Goal: Feedback & Contribution: Contribute content

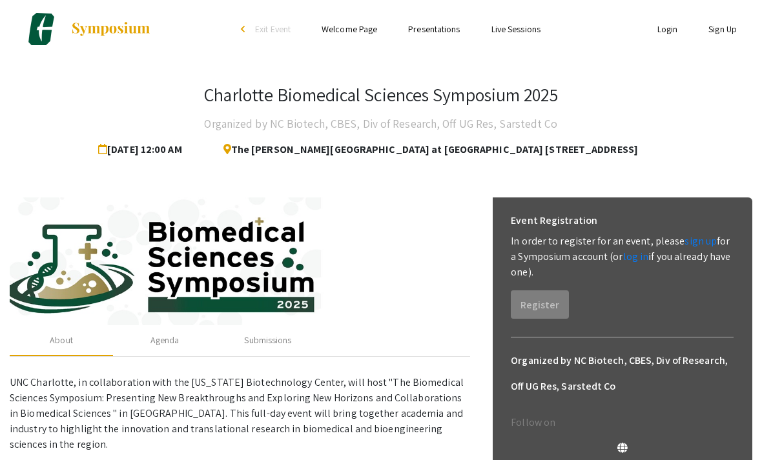
click at [727, 28] on link "Sign Up" at bounding box center [722, 29] width 28 height 12
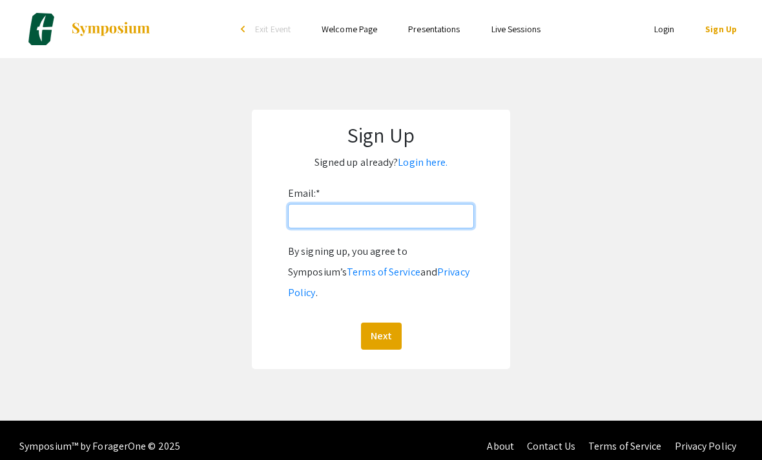
click at [410, 214] on input "Email: *" at bounding box center [381, 216] width 186 height 25
type input "[EMAIL_ADDRESS][DOMAIN_NAME]"
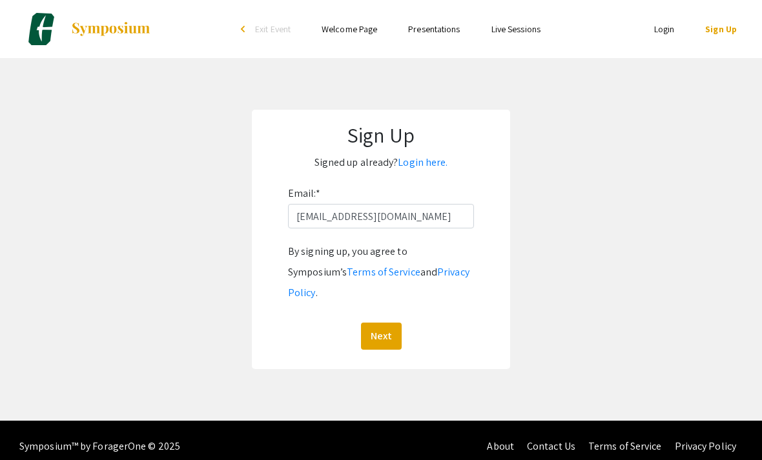
click at [385, 323] on button "Next" at bounding box center [381, 336] width 41 height 27
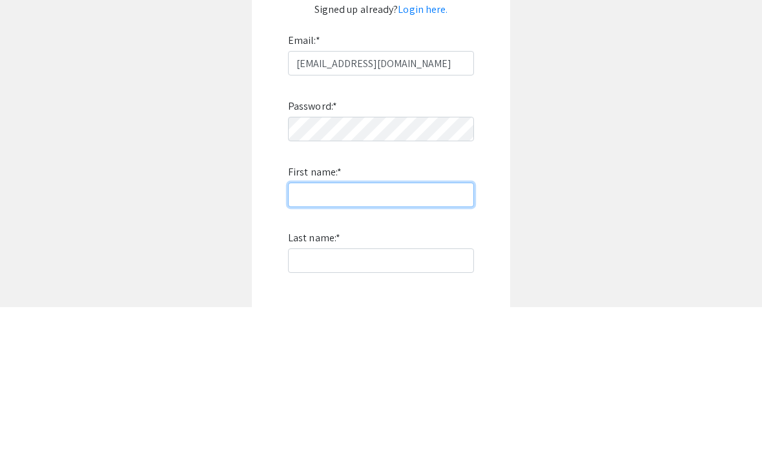
click at [414, 336] on input "First name: *" at bounding box center [381, 348] width 186 height 25
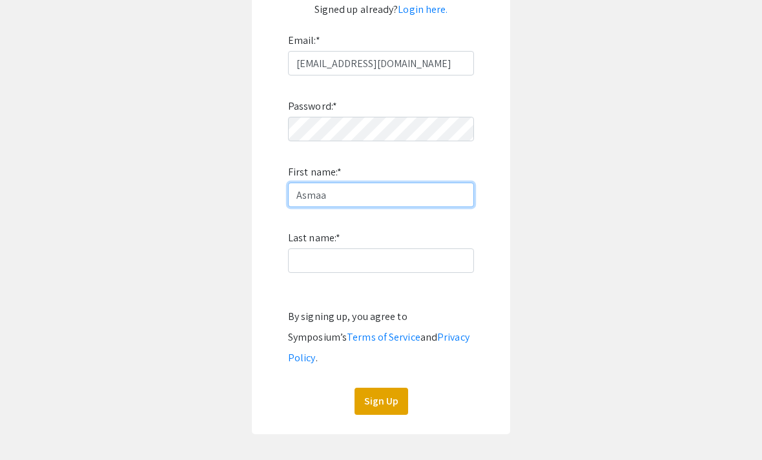
type input "Asmaa"
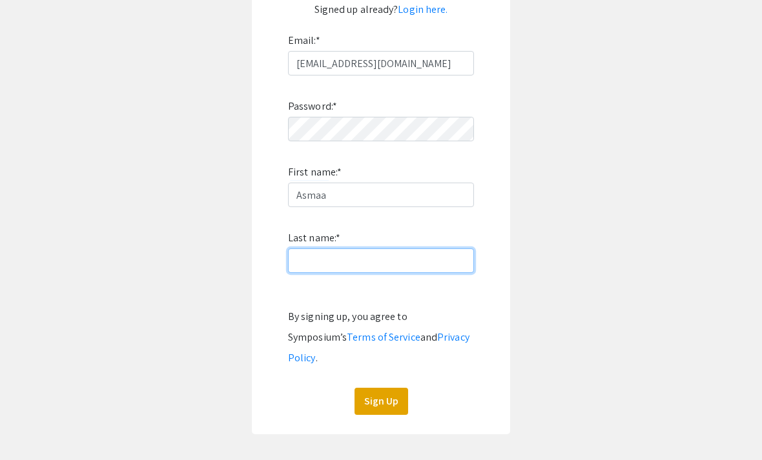
click at [387, 263] on input "Last name: *" at bounding box center [381, 260] width 186 height 25
type input "Alawbali"
click at [387, 388] on button "Sign Up" at bounding box center [381, 401] width 54 height 27
click at [394, 388] on button "Sign Up" at bounding box center [381, 401] width 54 height 27
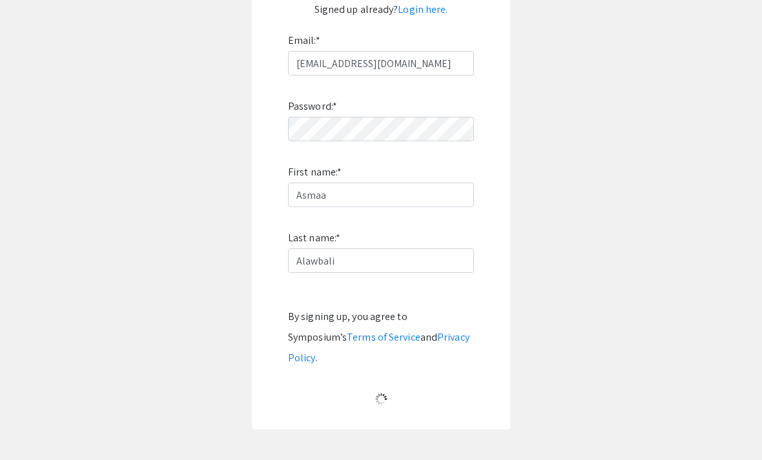
scroll to position [41, 0]
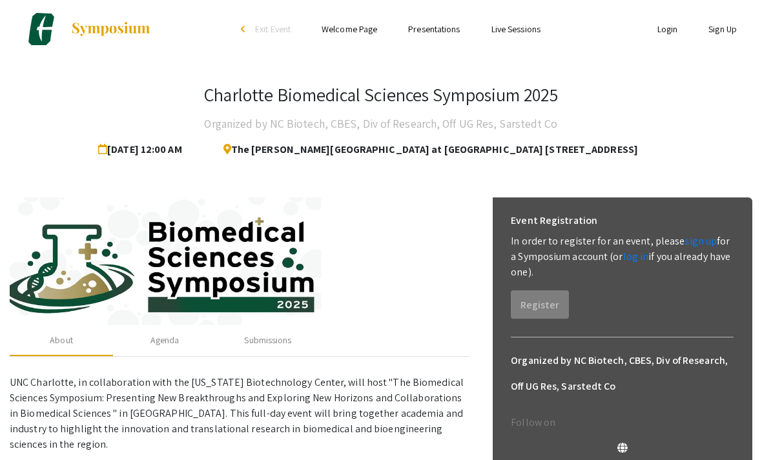
click at [662, 31] on link "Login" at bounding box center [667, 29] width 21 height 12
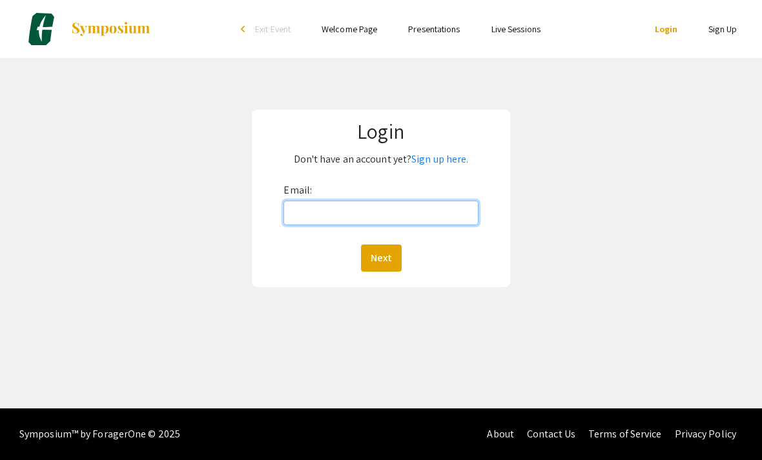
click at [432, 208] on input "Email:" at bounding box center [380, 213] width 194 height 25
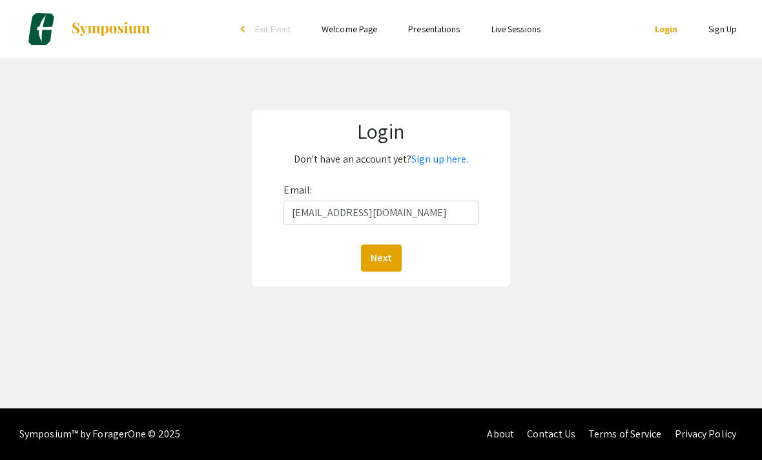
click at [380, 263] on button "Next" at bounding box center [381, 258] width 41 height 27
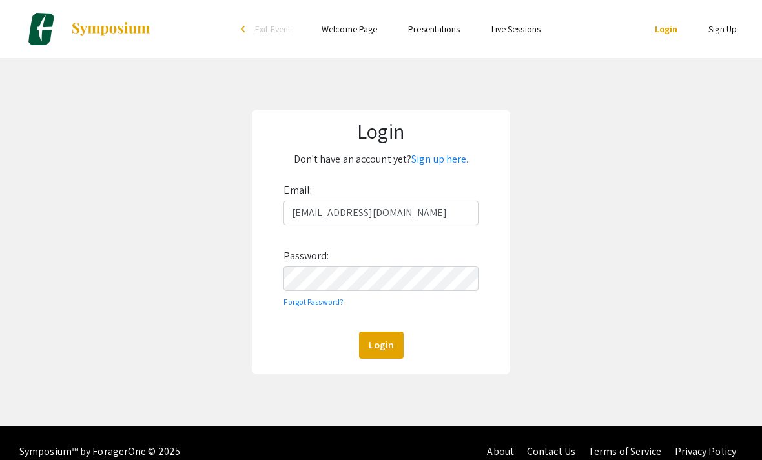
click at [383, 336] on button "Login" at bounding box center [381, 345] width 45 height 27
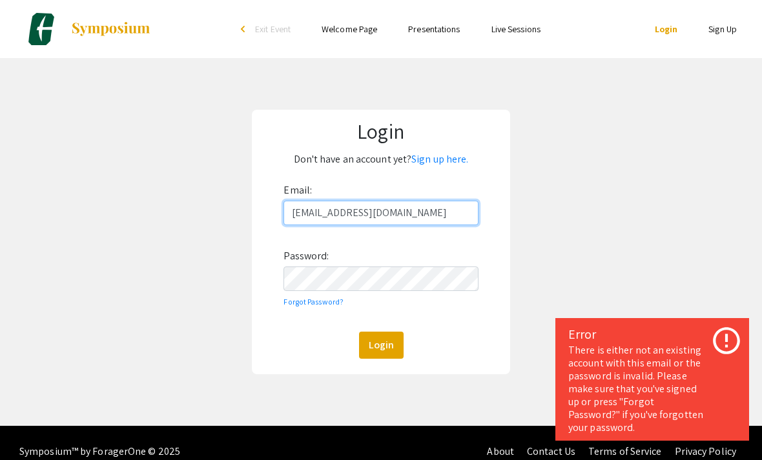
click at [363, 214] on input "[EMAIL_ADDRESS][DOMAIN_NAME]" at bounding box center [380, 213] width 194 height 25
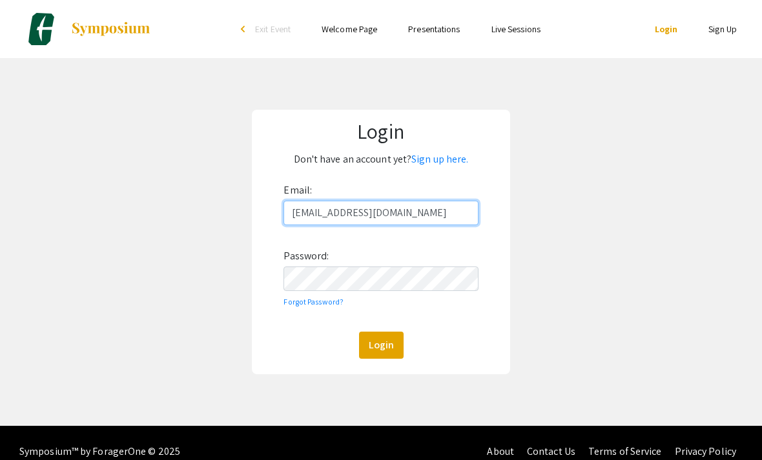
type input "[EMAIL_ADDRESS][DOMAIN_NAME]"
click at [383, 345] on button "Login" at bounding box center [381, 345] width 45 height 27
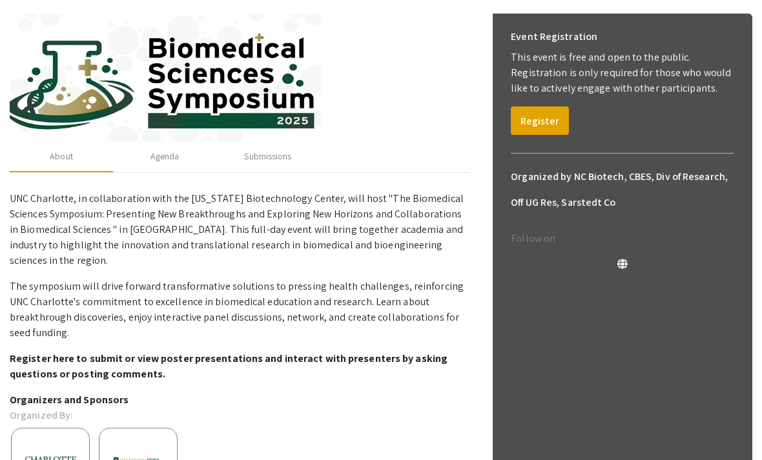
scroll to position [185, 0]
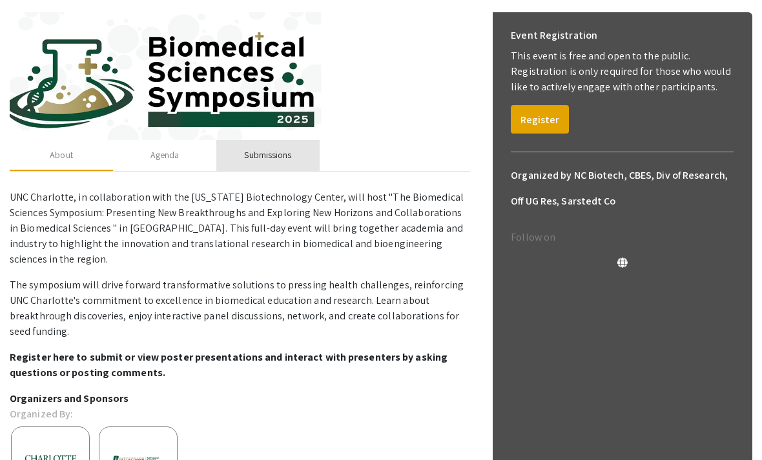
click at [276, 167] on div "Submissions" at bounding box center [267, 155] width 103 height 31
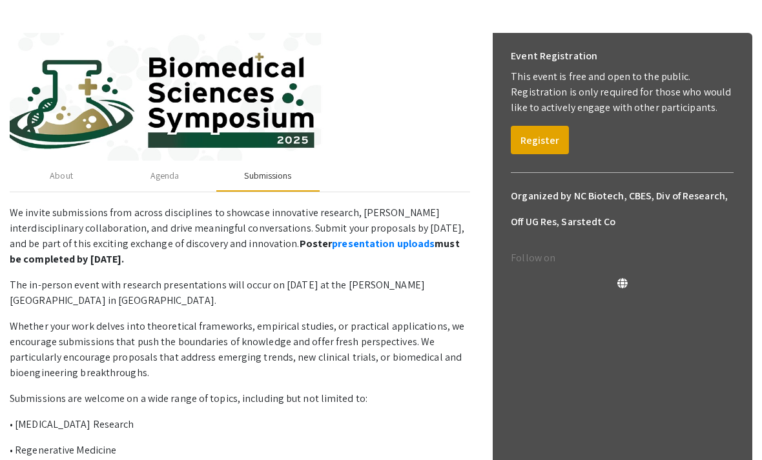
scroll to position [161, 0]
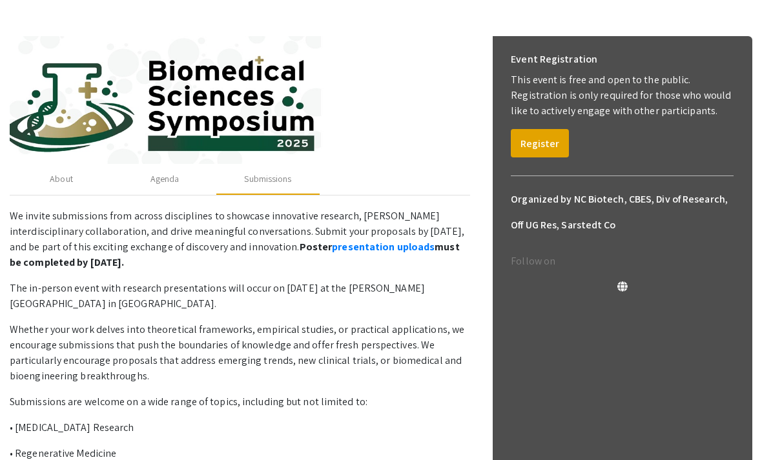
click at [332, 247] on link "presentation uploads" at bounding box center [383, 247] width 103 height 14
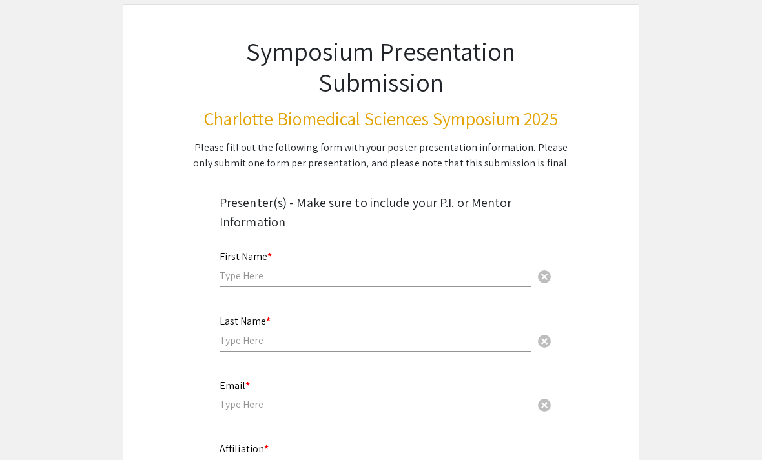
scroll to position [69, 0]
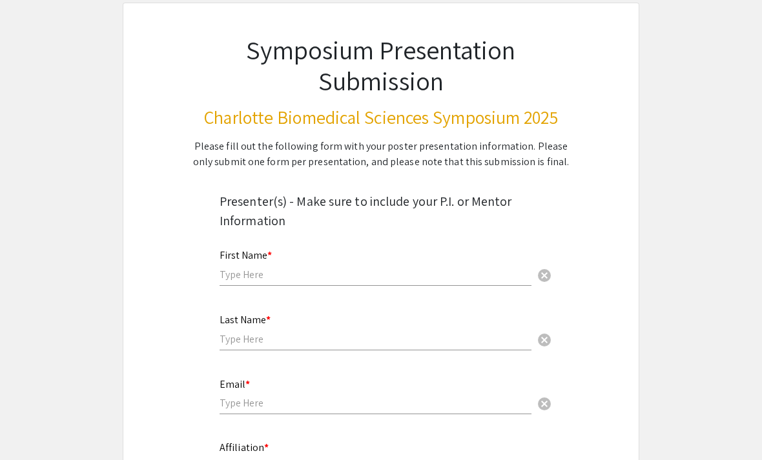
click at [329, 270] on input "text" at bounding box center [375, 275] width 312 height 14
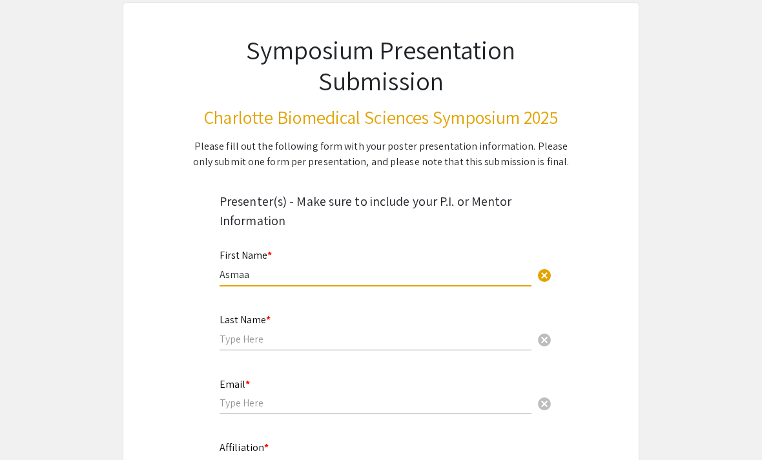
type input "Asmaa"
click at [290, 336] on input "text" at bounding box center [375, 339] width 312 height 14
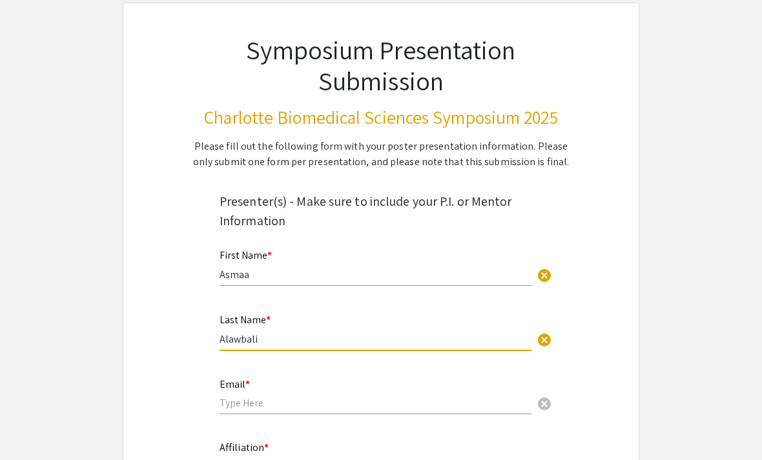
type input "Alawbali"
click at [331, 405] on input "email" at bounding box center [375, 403] width 312 height 14
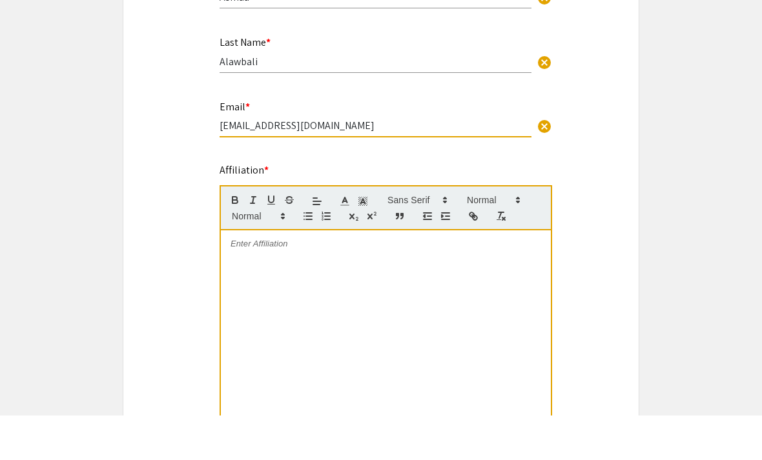
scroll to position [303, 0]
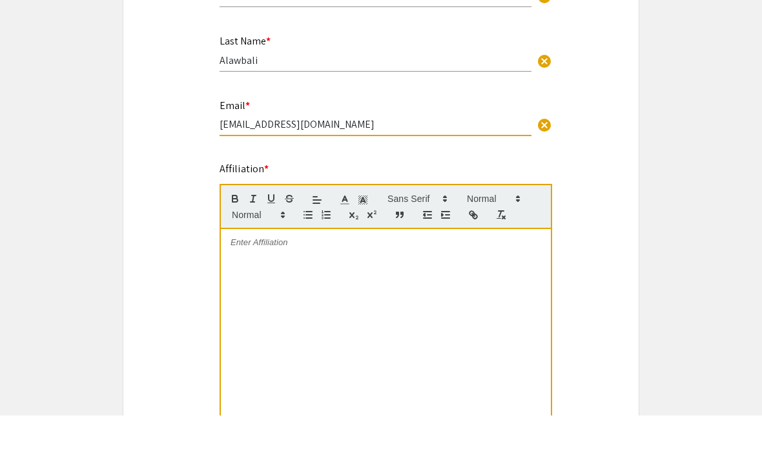
type input "[EMAIL_ADDRESS][DOMAIN_NAME]"
click at [417, 294] on div at bounding box center [386, 371] width 330 height 194
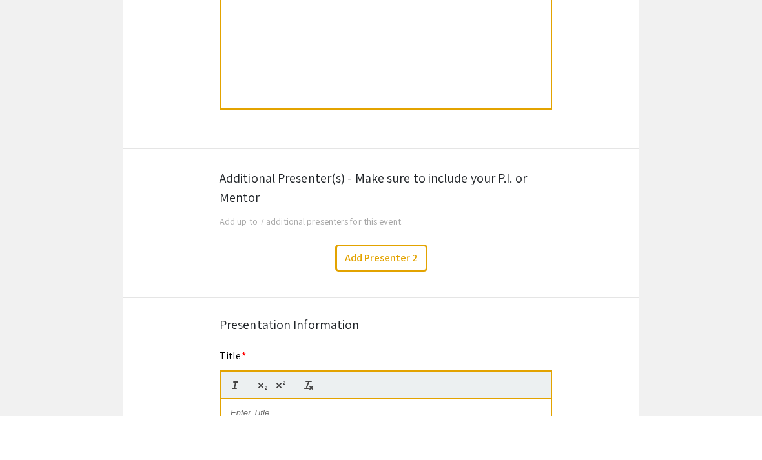
click at [387, 289] on button "Add Presenter 2" at bounding box center [381, 302] width 92 height 27
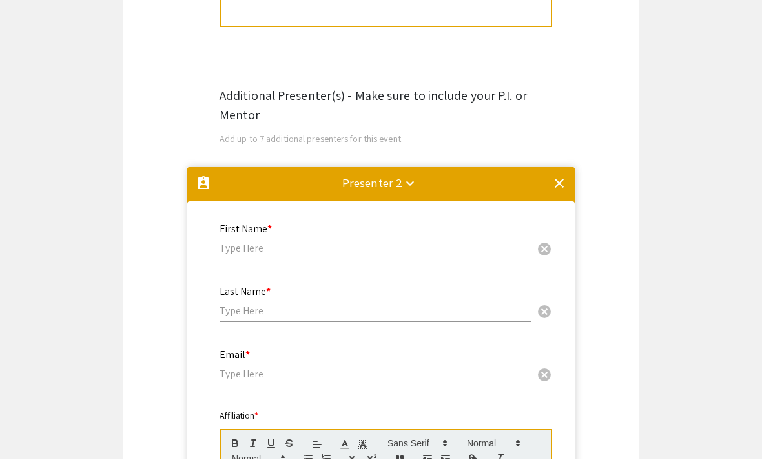
click at [318, 274] on div "First Name * cancel" at bounding box center [375, 243] width 312 height 62
click at [325, 255] on input "text" at bounding box center [375, 248] width 312 height 14
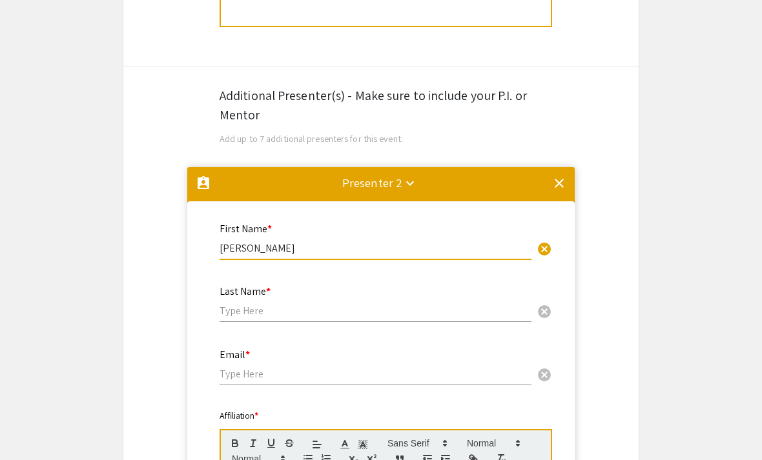
type input "Mohammad A."
click at [298, 312] on input "text" at bounding box center [375, 311] width 312 height 14
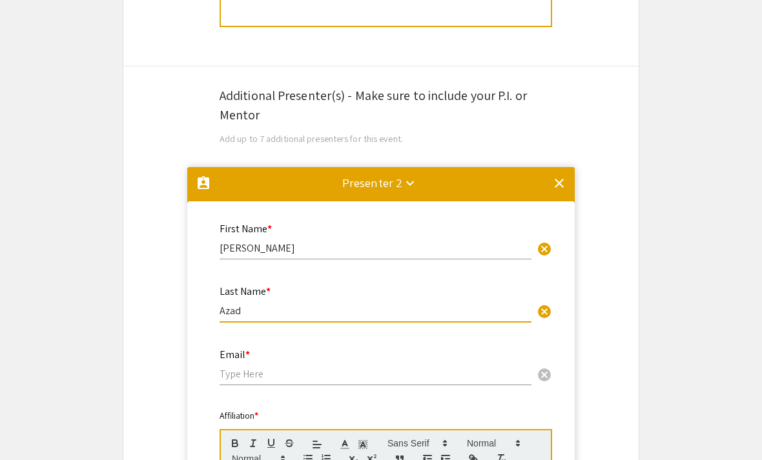
type input "Azad"
click at [322, 379] on input "email" at bounding box center [375, 374] width 312 height 14
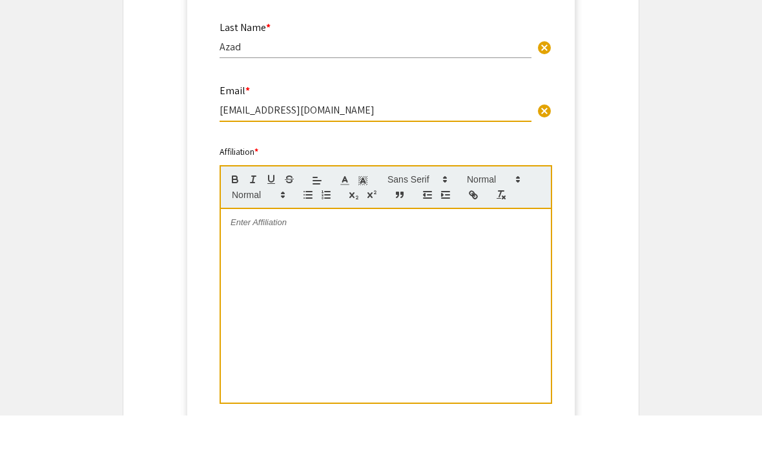
scroll to position [966, 0]
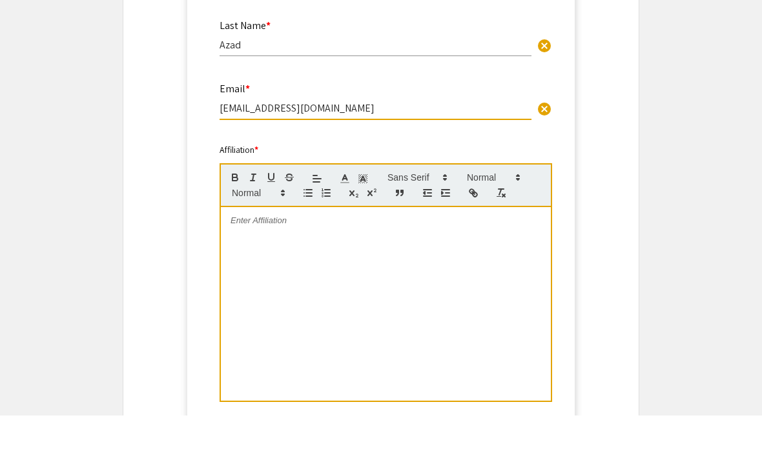
type input "maazad@ncat.edu"
click at [390, 281] on div at bounding box center [386, 349] width 330 height 194
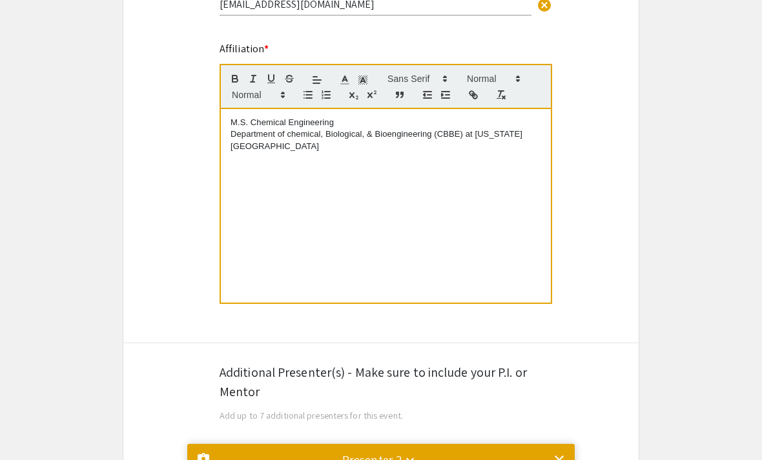
scroll to position [409, 0]
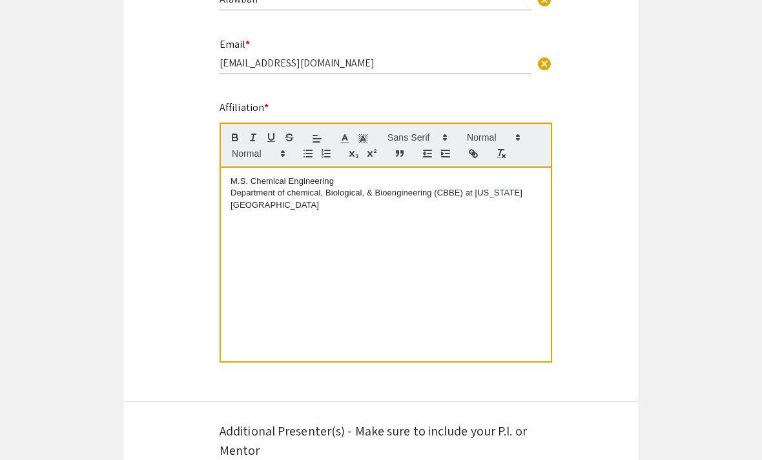
click at [229, 197] on div "M.S. Chemical Engineering Department of chemical, Biological, & Bioengineering …" at bounding box center [386, 265] width 330 height 194
click at [250, 195] on p "Department of chemical, Biological, & Bioengineering (CBBE) at North Carolina A…" at bounding box center [385, 199] width 310 height 24
copy p "Department of chemical, Biological, & Bioengineering (CBBE) at North Carolina A…"
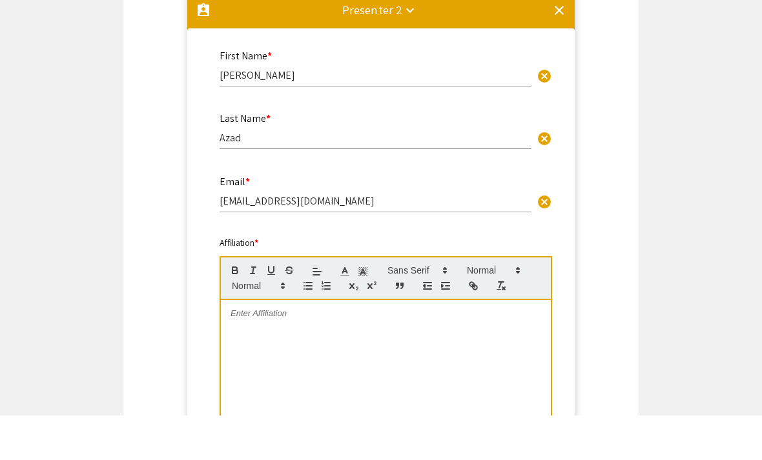
scroll to position [874, 0]
click at [289, 344] on div at bounding box center [386, 441] width 330 height 194
click at [279, 344] on div at bounding box center [386, 441] width 330 height 194
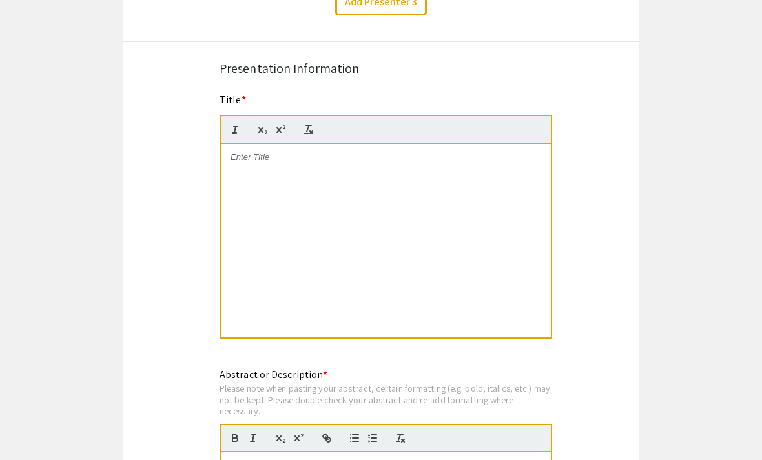
scroll to position [1473, 0]
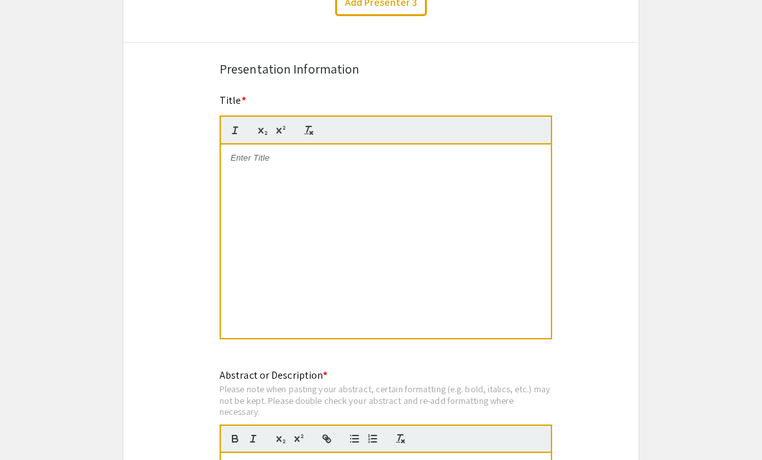
click at [469, 239] on div at bounding box center [386, 242] width 330 height 194
click at [290, 164] on p "Mitigating Eudragit L100-55" at bounding box center [385, 158] width 310 height 12
click at [350, 164] on p "Mitigating Eudragit L100-55" at bounding box center [385, 158] width 310 height 12
click at [377, 174] on div "Mitigating Eudragit L100-55" at bounding box center [386, 242] width 330 height 194
click at [375, 174] on div "Mitigating Eudragit L100-55 Processability Challenges" at bounding box center [386, 242] width 330 height 194
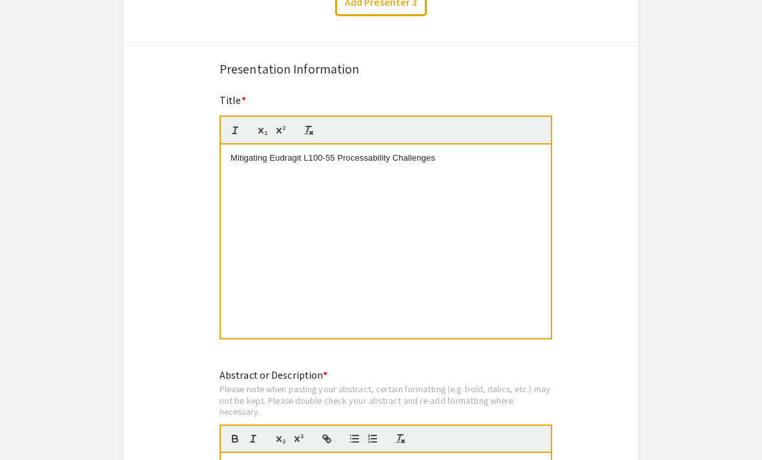
click at [362, 174] on div "Mitigating Eudragit L100-55 Processability Challenges" at bounding box center [386, 242] width 330 height 194
click at [374, 164] on p "Mitigating Eudragit L100-55 Processability Challenges" at bounding box center [385, 158] width 310 height 12
click at [373, 164] on p "Mitigating Eudragit L100-55 Processability Challenges" at bounding box center [385, 158] width 310 height 12
click at [536, 203] on div "Mitigating Eudragit L100-55 Processability Challenges" at bounding box center [386, 242] width 330 height 194
click at [458, 164] on p "Mitigating Eudragit L100-55 Processability Challenges" at bounding box center [385, 158] width 310 height 12
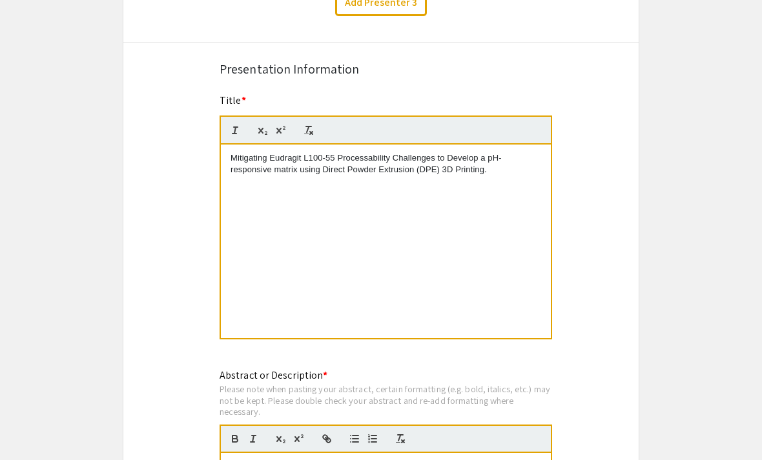
click at [379, 169] on p "Mitigating Eudragit L100-55 Processability Challenges to Develop a pH-responsiv…" at bounding box center [385, 164] width 310 height 24
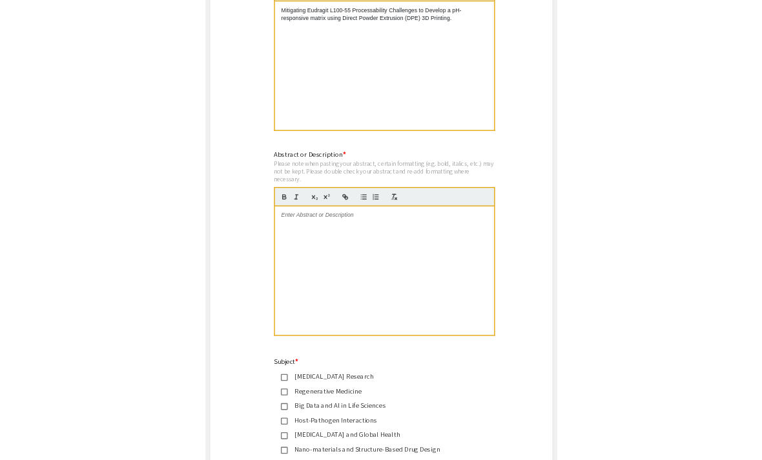
scroll to position [1732, 0]
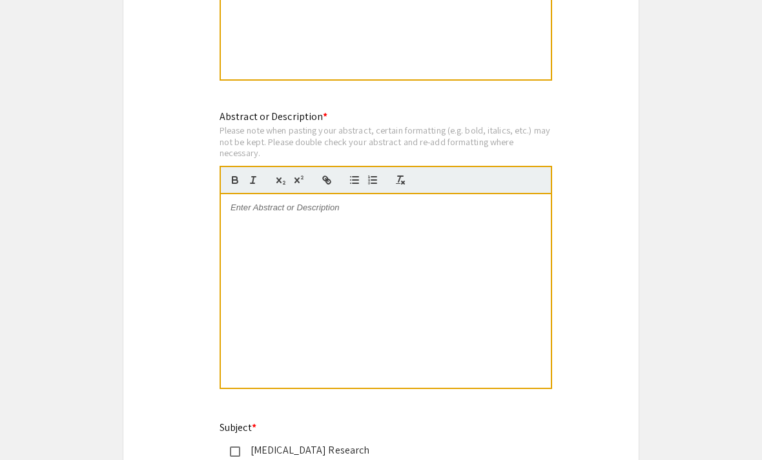
click at [309, 279] on div at bounding box center [386, 291] width 330 height 194
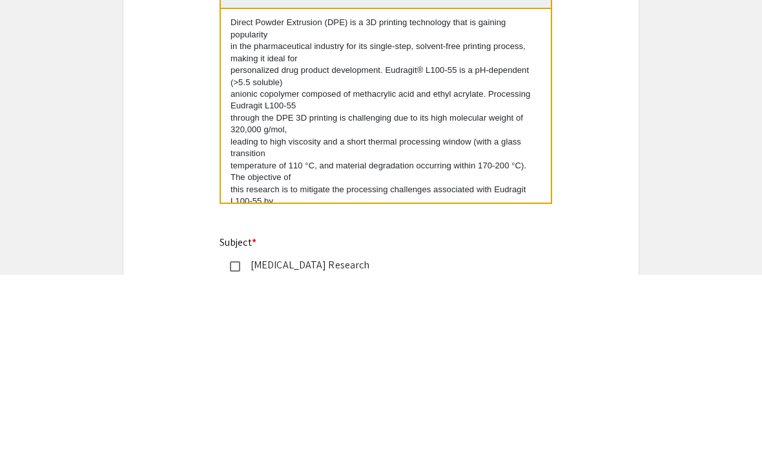
scroll to position [232, 0]
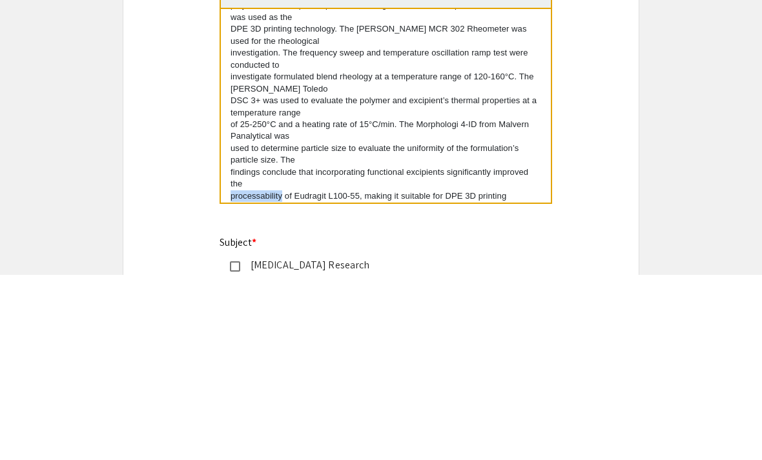
click at [231, 376] on p "processability of Eudragit L100-55, making it suitable for DPE 3D printing appl…" at bounding box center [385, 388] width 310 height 24
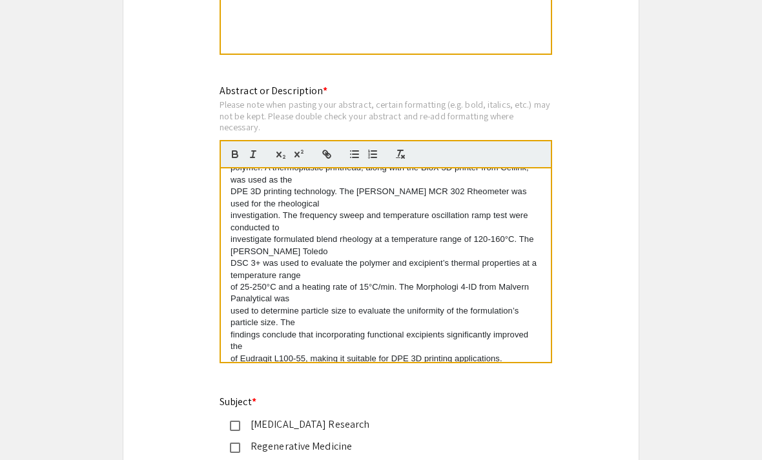
scroll to position [1757, 0]
click at [255, 195] on p "DPE 3D printing technology. The Anton Paar MCR 302 Rheometer was used for the r…" at bounding box center [385, 199] width 310 height 24
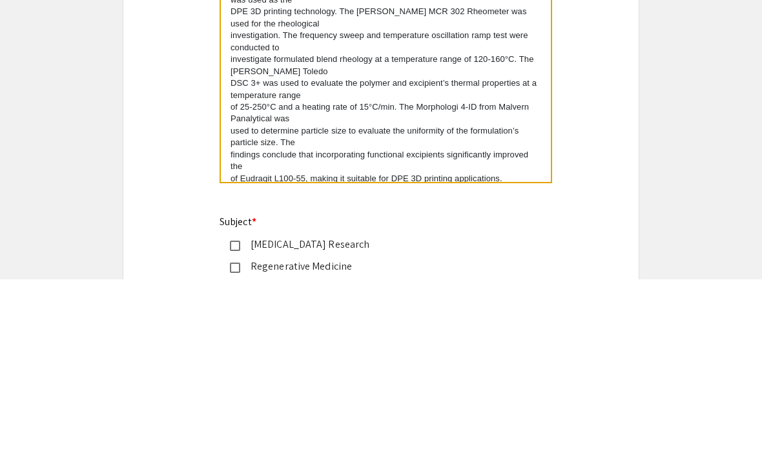
click at [259, 330] on p "findings conclude that incorporating functional excipients significantly improv…" at bounding box center [385, 342] width 310 height 24
click at [258, 330] on p "findings conclude that incorporating functional excipients significantly improv…" at bounding box center [385, 342] width 310 height 24
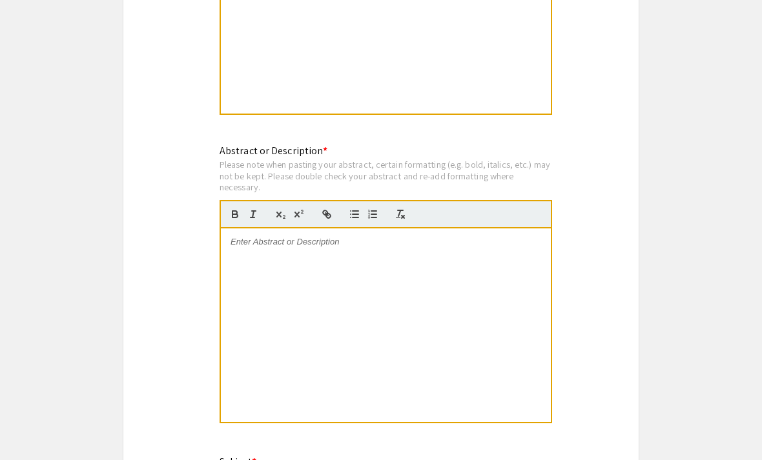
scroll to position [1686, 0]
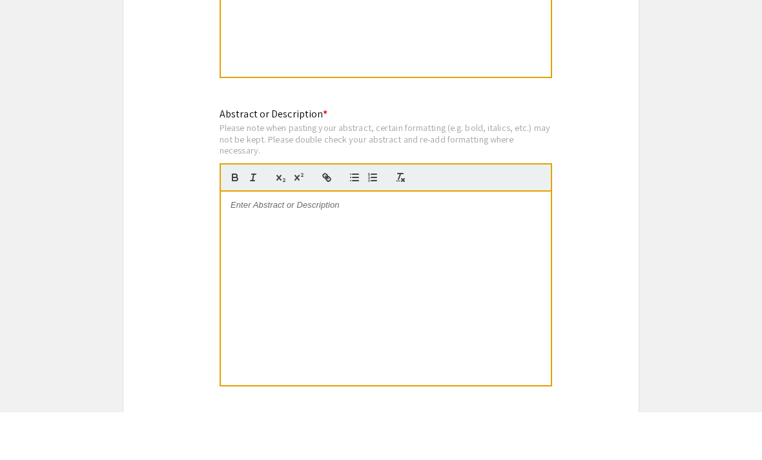
click at [279, 248] on p at bounding box center [385, 254] width 310 height 12
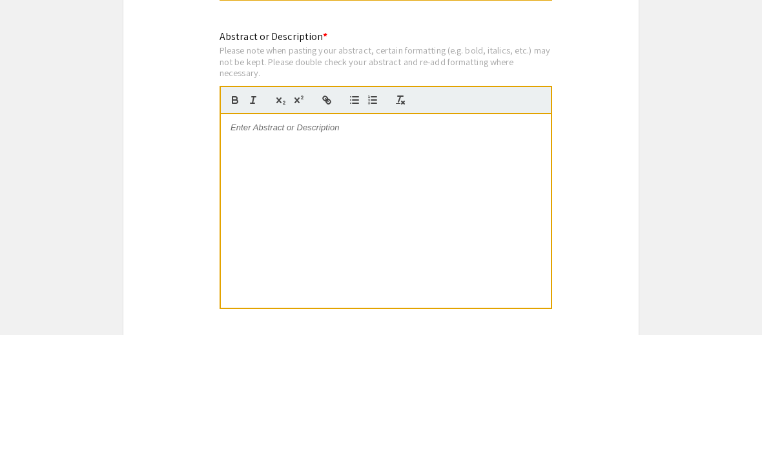
click at [298, 240] on div at bounding box center [386, 337] width 330 height 194
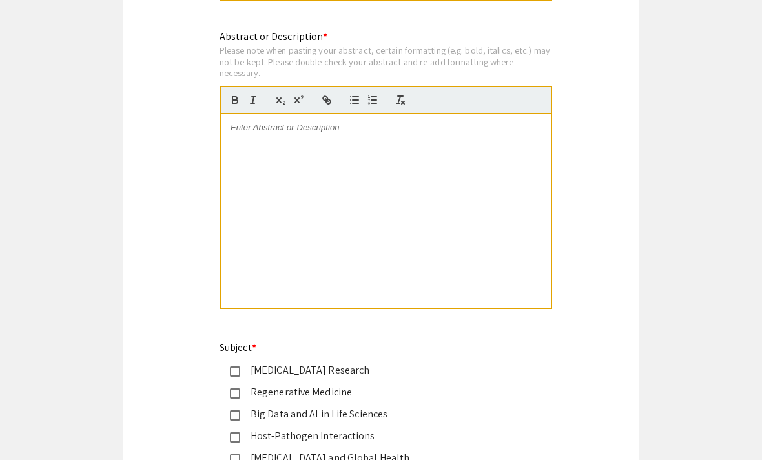
scroll to position [0, 0]
click at [310, 157] on div at bounding box center [386, 211] width 330 height 194
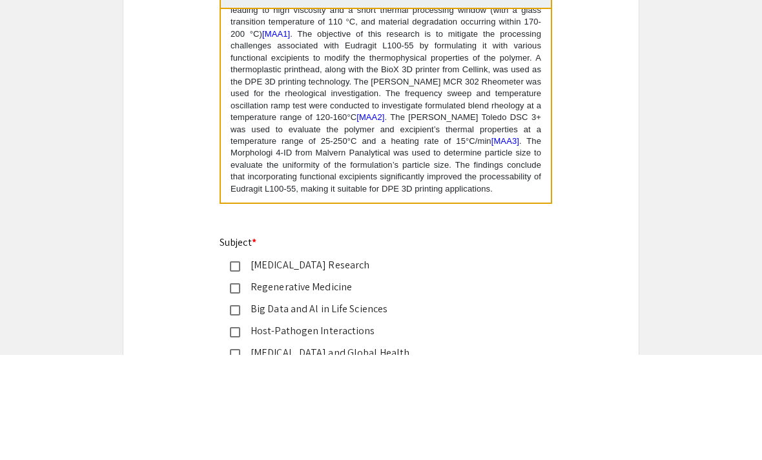
scroll to position [77, 0]
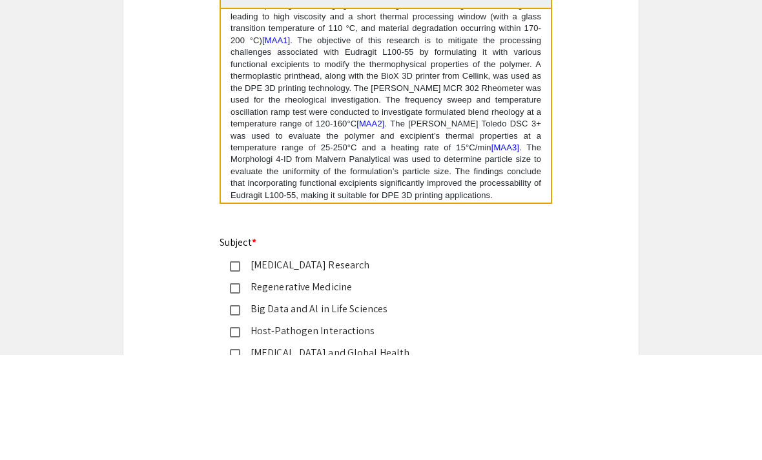
click at [491, 248] on span "[MAA3]" at bounding box center [505, 253] width 28 height 10
click at [425, 157] on p "Direct Powder Extrusion (DPE) is a 3D printing technology that is gaining popul…" at bounding box center [385, 176] width 310 height 262
click at [400, 156] on p "Direct Powder Extrusion (DPE) is a 3D printing technology that is gaining popul…" at bounding box center [385, 176] width 310 height 262
click at [385, 126] on p "Direct Powder Extrusion (DPE) is a 3D printing technology that is gaining popul…" at bounding box center [385, 176] width 310 height 262
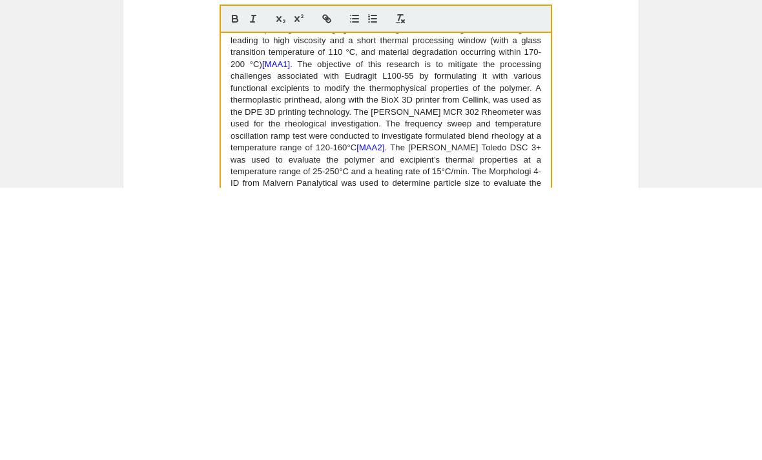
scroll to position [1631, 0]
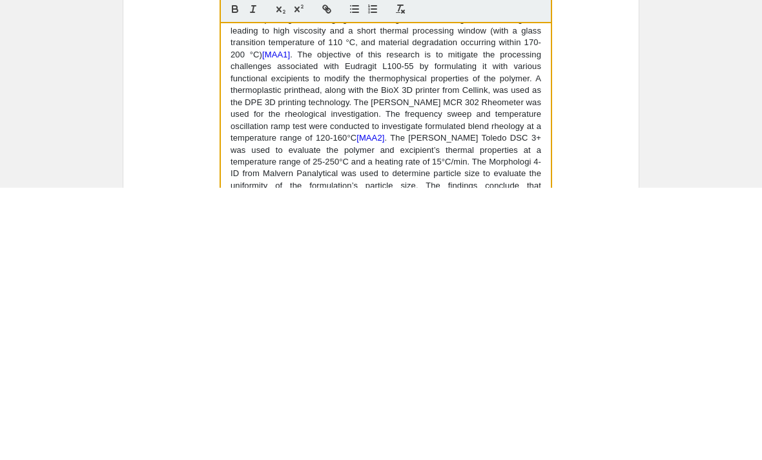
click at [380, 226] on p "Direct Powder Extrusion (DPE) is a 3D printing technology that is gaining popul…" at bounding box center [385, 357] width 310 height 262
click at [382, 226] on p "Direct Powder Extrusion (DPE) is a 3D printing technology that is gaining popul…" at bounding box center [385, 357] width 310 height 262
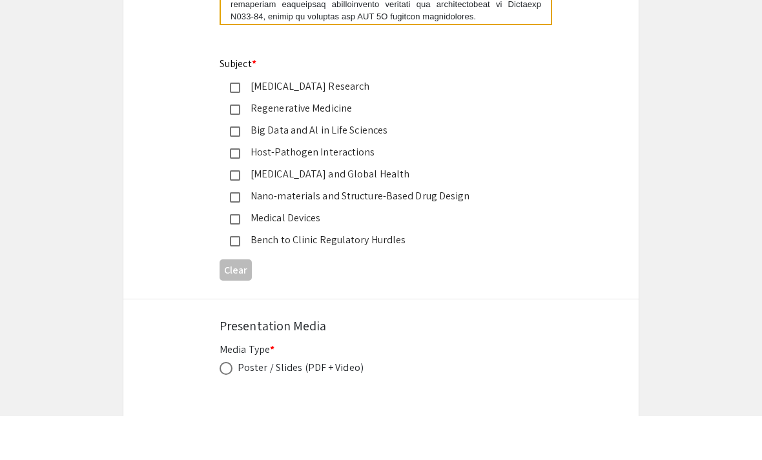
scroll to position [2052, 0]
click at [272, 254] on div "Medical Devices" at bounding box center [375, 261] width 271 height 15
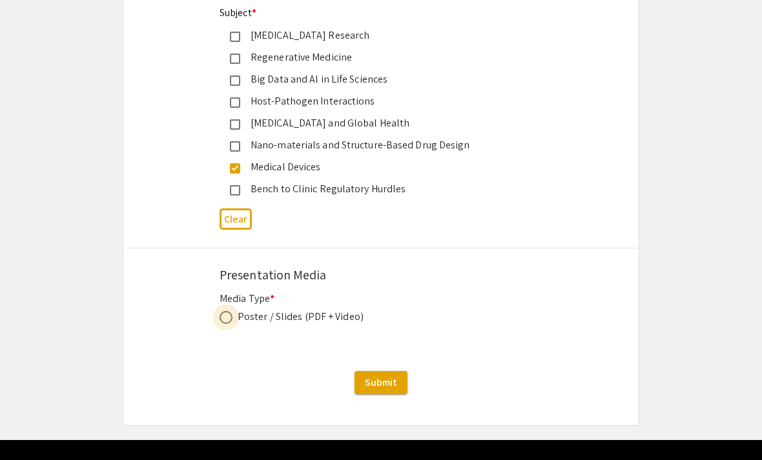
click at [232, 324] on span at bounding box center [225, 317] width 13 height 13
click at [232, 324] on input "radio" at bounding box center [225, 317] width 13 height 13
radio input "true"
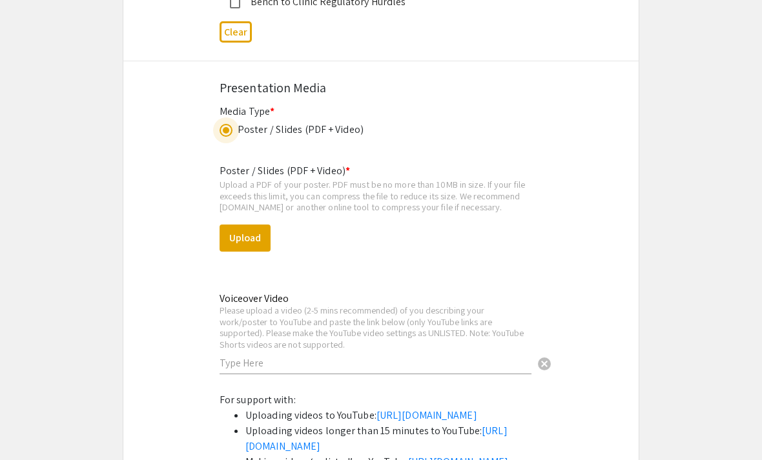
scroll to position [2325, 0]
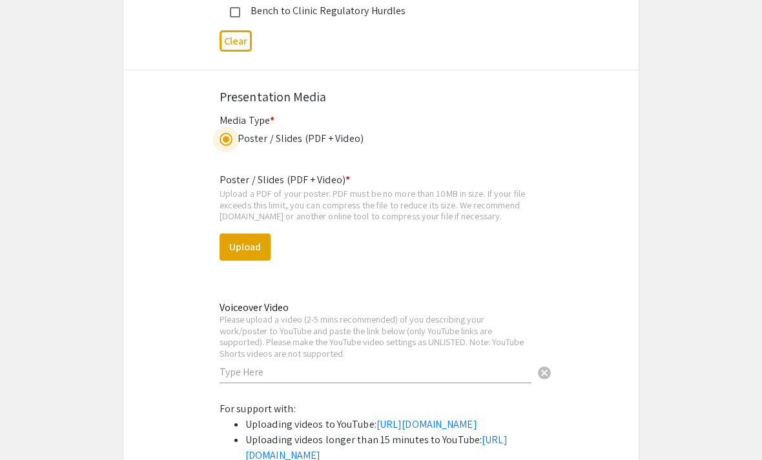
click at [250, 253] on button "Upload" at bounding box center [244, 247] width 51 height 27
click at [252, 258] on button "Upload" at bounding box center [244, 247] width 51 height 27
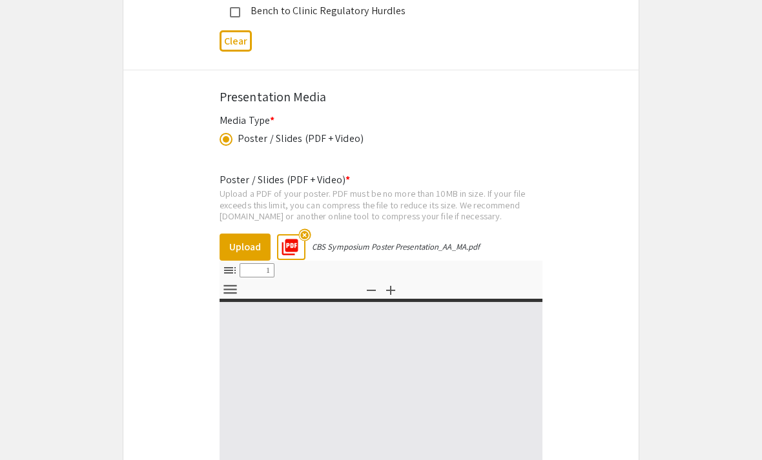
select select "custom"
type input "0"
select select "custom"
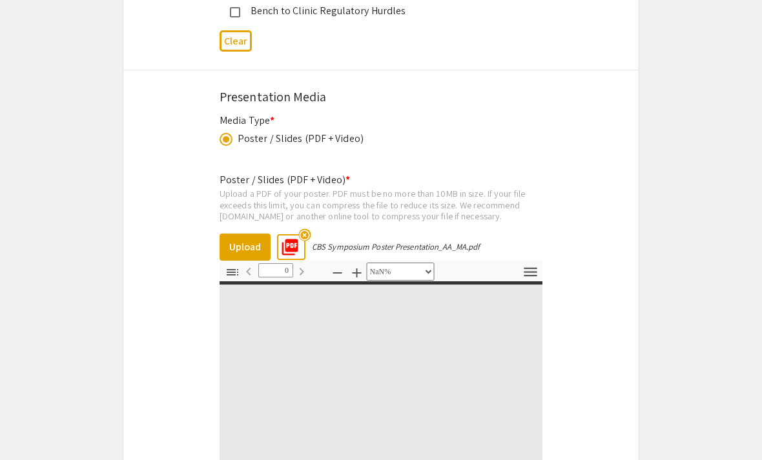
type input "1"
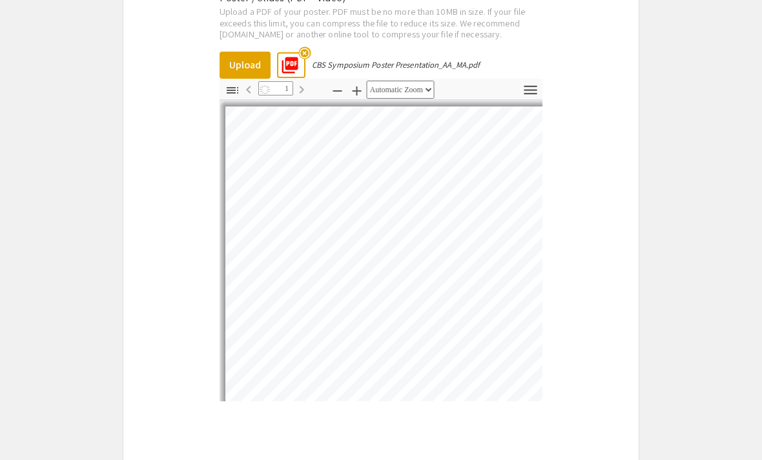
select select "auto"
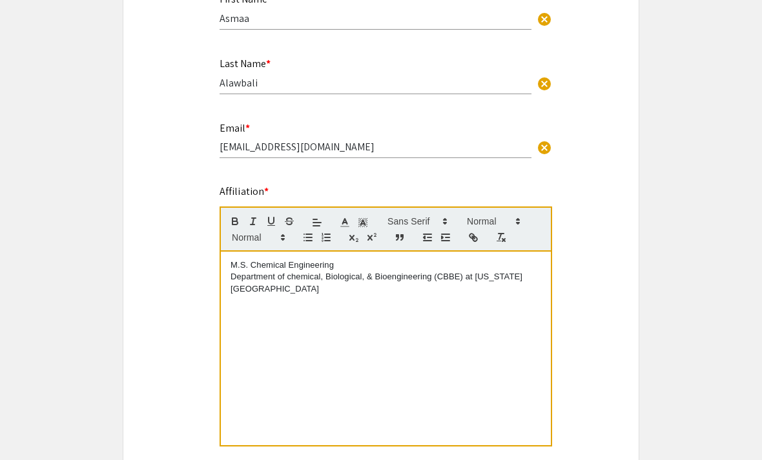
scroll to position [324, 0]
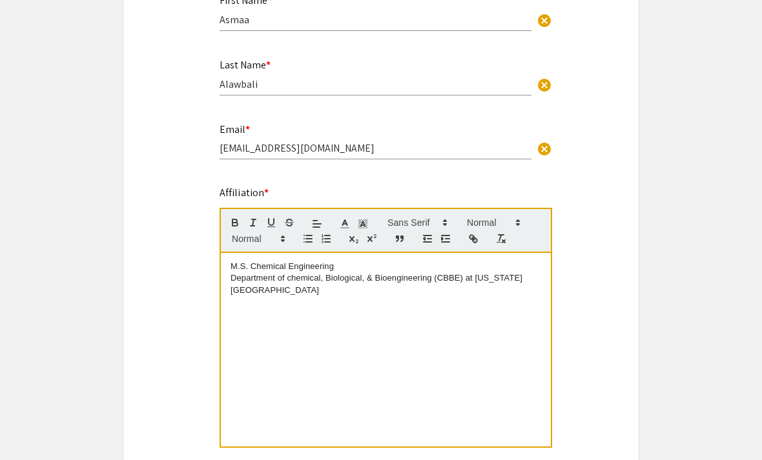
click at [236, 278] on p "Department of chemical, Biological, & Bioengineering (CBBE) at North Carolina A…" at bounding box center [385, 284] width 310 height 24
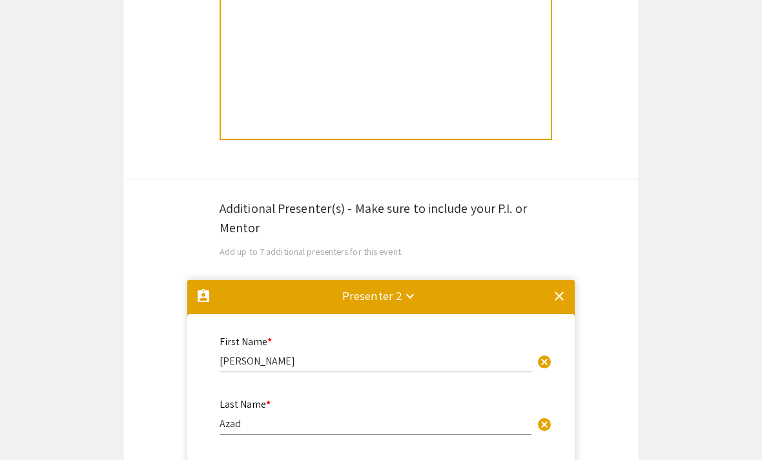
scroll to position [425, 0]
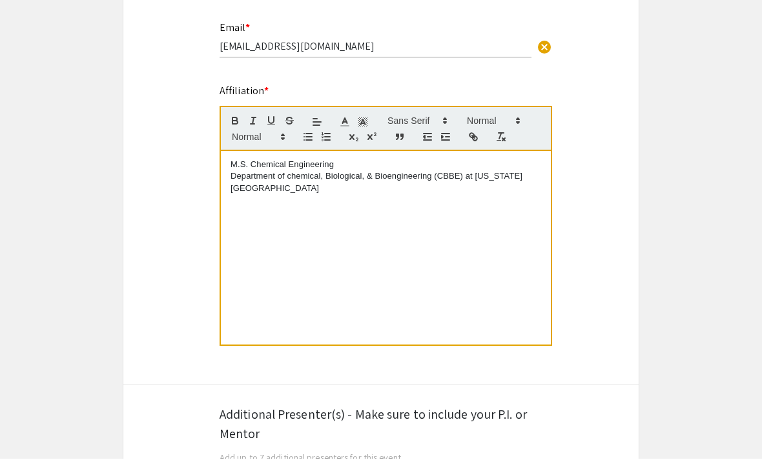
click at [433, 192] on p "Department of chemical, Biological, & Bioengineering (CBBE) at North Carolina A…" at bounding box center [385, 184] width 310 height 24
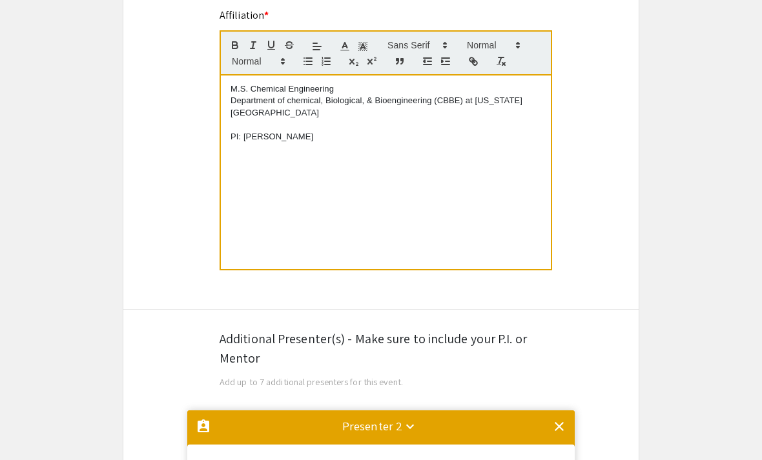
scroll to position [490, 0]
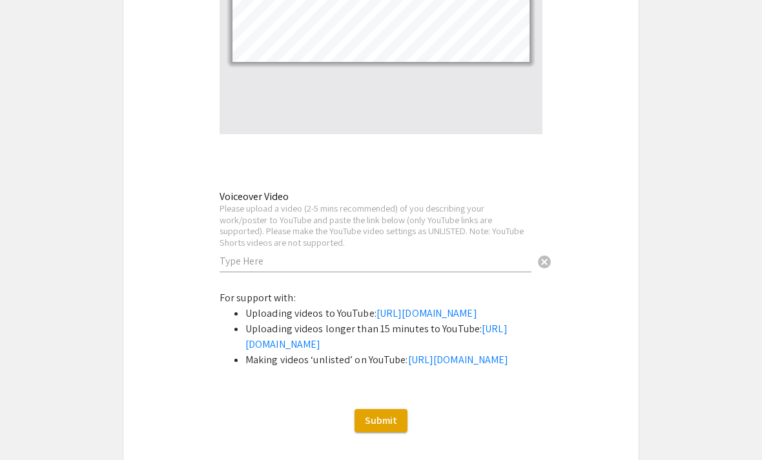
scroll to position [2888, 0]
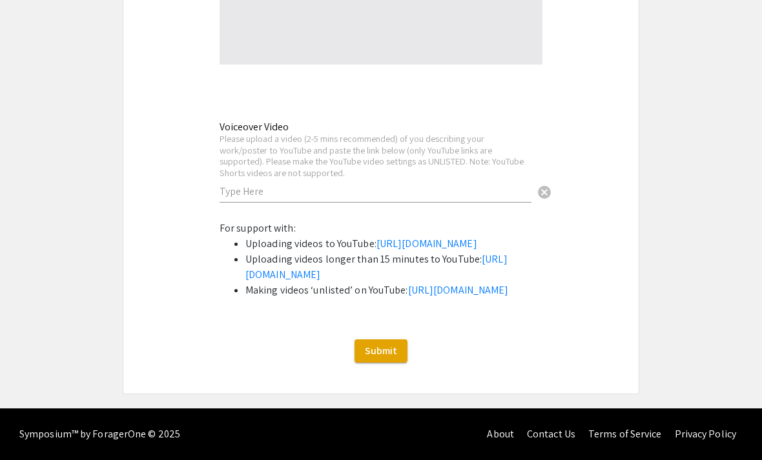
click at [363, 185] on input "text" at bounding box center [375, 192] width 312 height 14
click at [296, 185] on input "text" at bounding box center [375, 192] width 312 height 14
paste input "https://youtu.be/Rpovq5ULxCA?feature=shared"
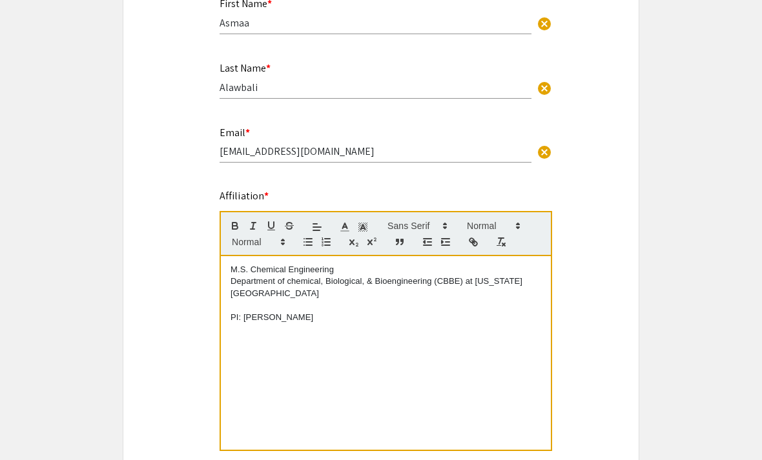
scroll to position [317, 0]
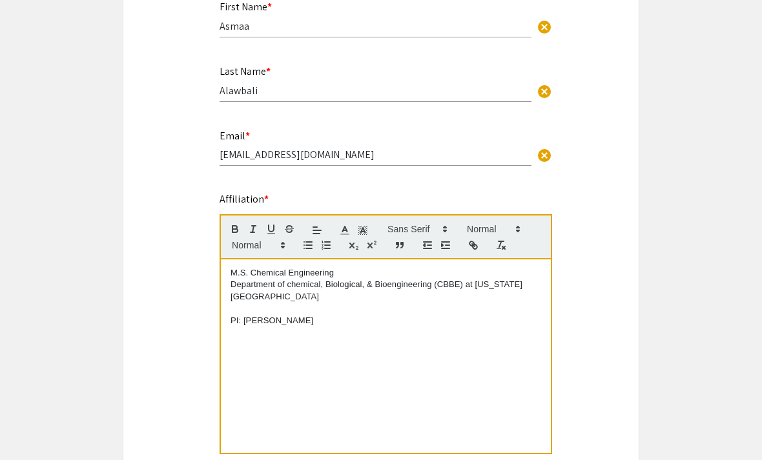
type input "https://youtu.be/Rpovq5ULxCA?feature=shared"
click at [305, 325] on p "PI: Dr. Mohammad Azad" at bounding box center [385, 322] width 310 height 12
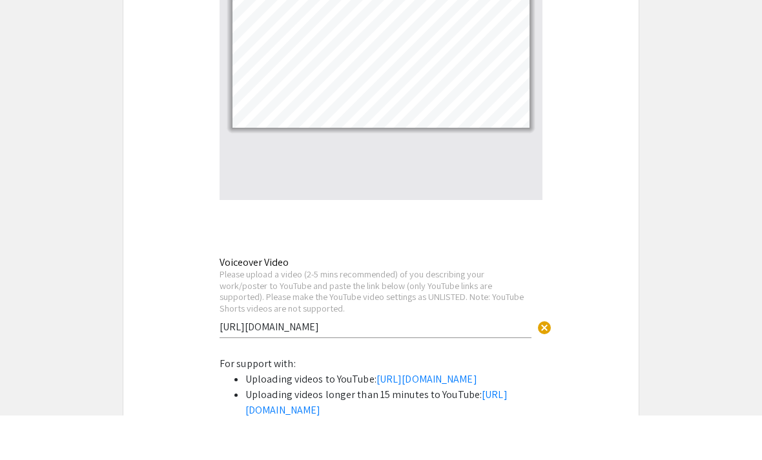
scroll to position [2929, 0]
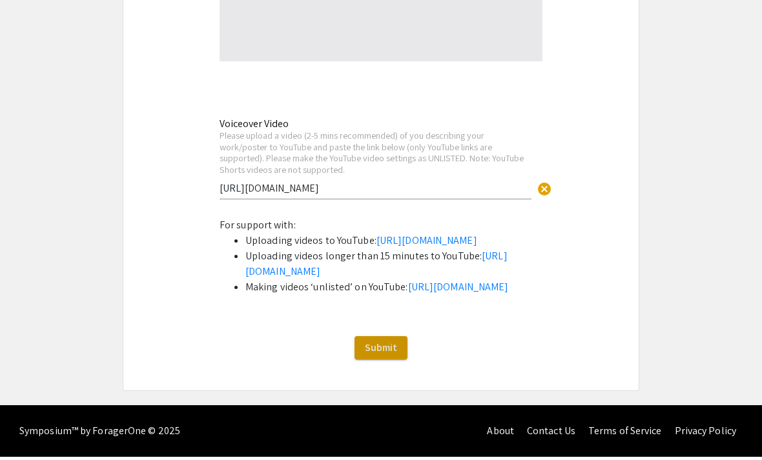
click at [385, 339] on button "Submit" at bounding box center [380, 350] width 53 height 23
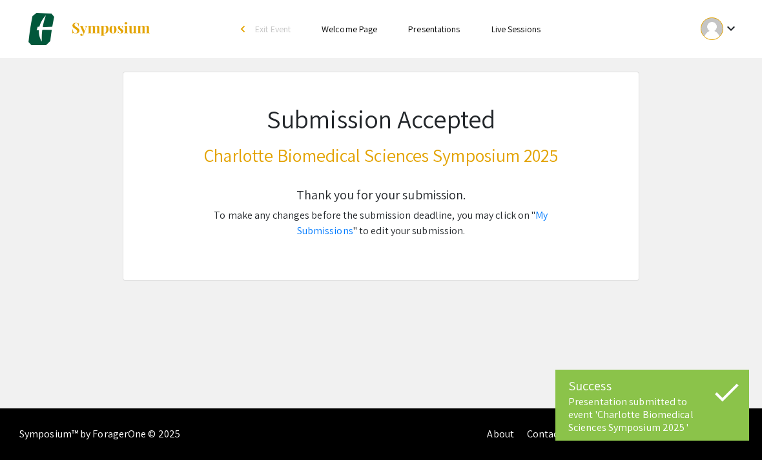
scroll to position [0, 0]
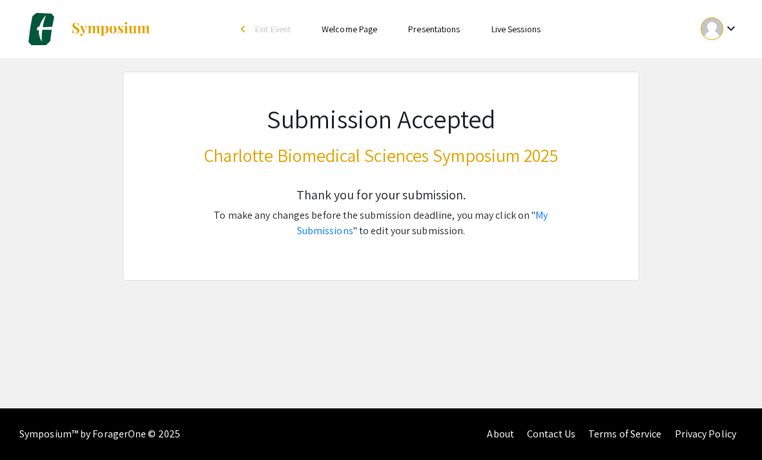
click at [727, 23] on mat-icon "keyboard_arrow_down" at bounding box center [730, 28] width 15 height 15
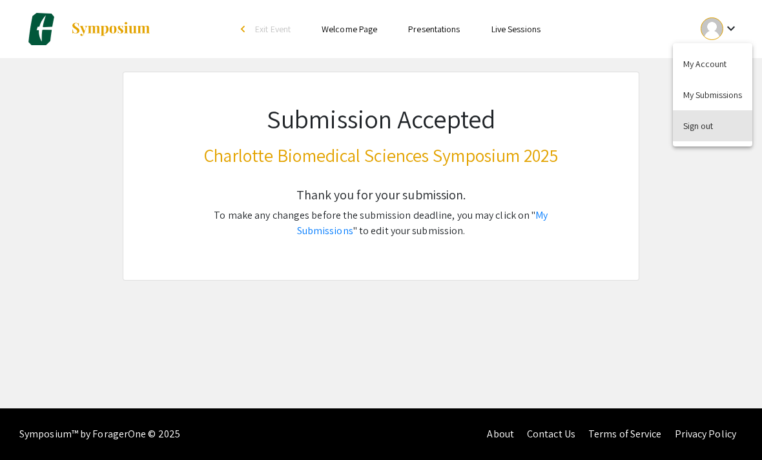
click at [714, 125] on button "Sign out" at bounding box center [712, 125] width 79 height 31
